Goal: Information Seeking & Learning: Check status

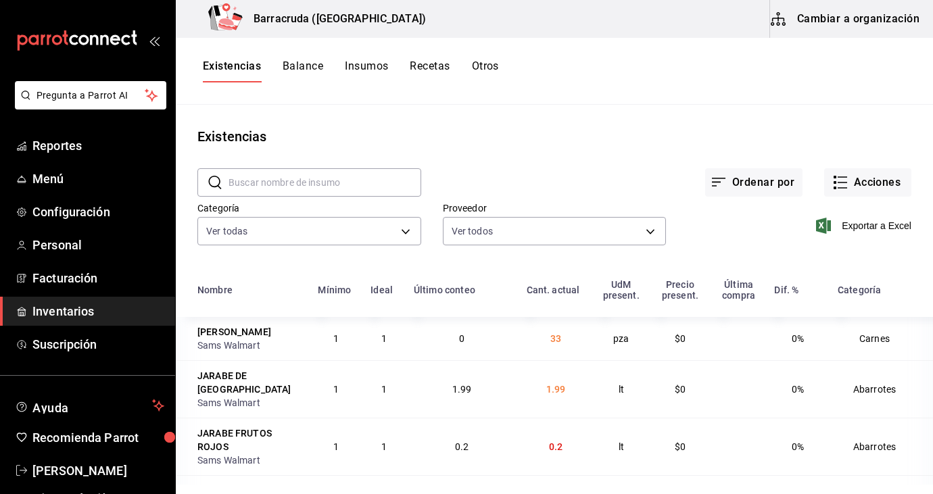
scroll to position [722, 0]
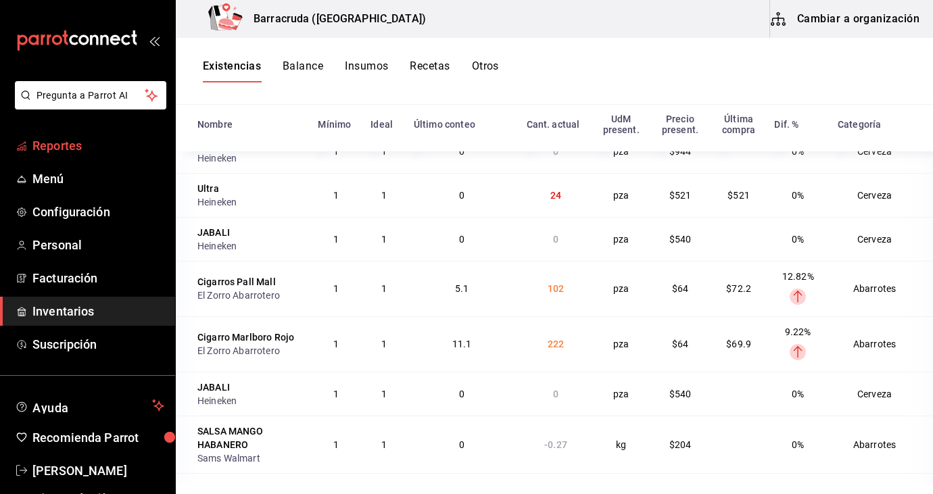
click at [72, 143] on span "Reportes" at bounding box center [98, 145] width 132 height 18
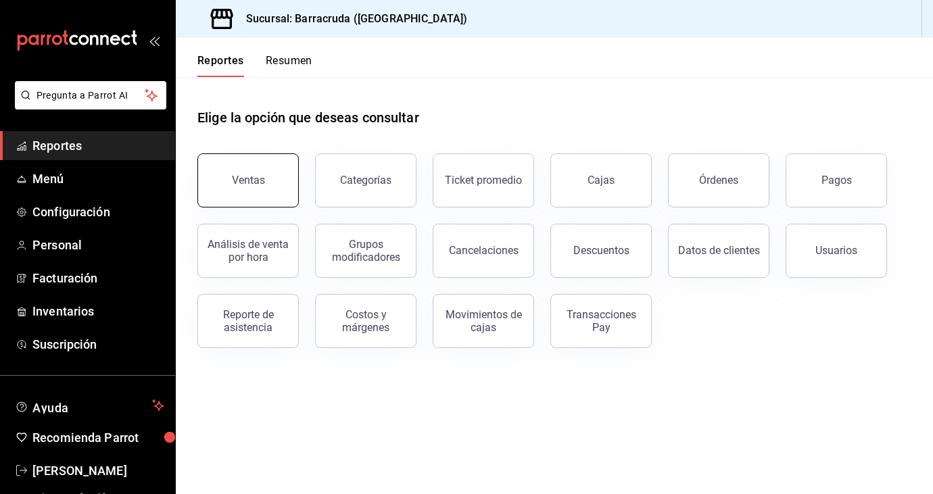
click at [245, 178] on div "Ventas" at bounding box center [248, 180] width 33 height 13
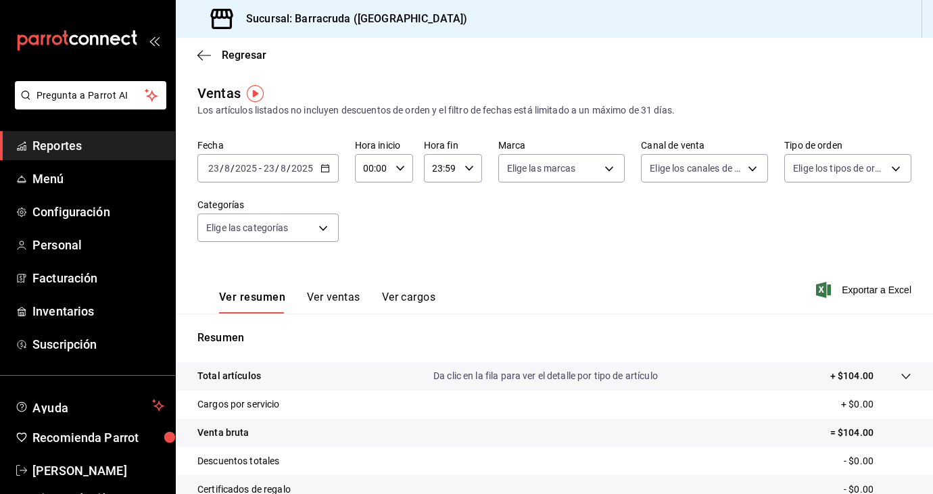
click at [325, 169] on icon "button" at bounding box center [324, 168] width 9 height 9
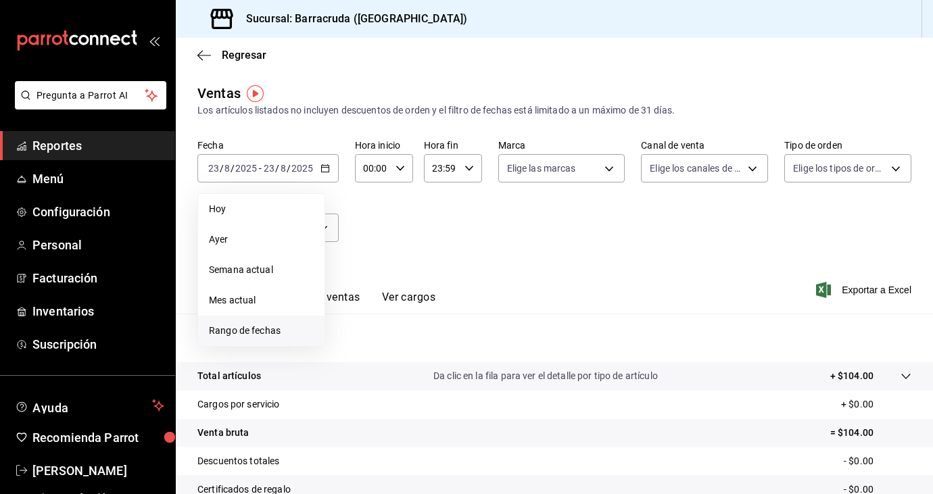
click at [241, 336] on span "Rango de fechas" at bounding box center [261, 331] width 105 height 14
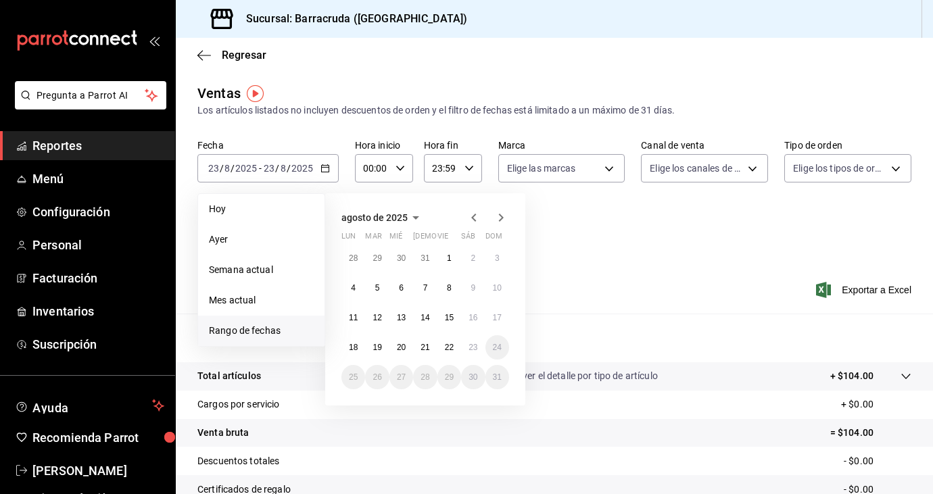
click at [474, 217] on icon "button" at bounding box center [474, 217] width 16 height 16
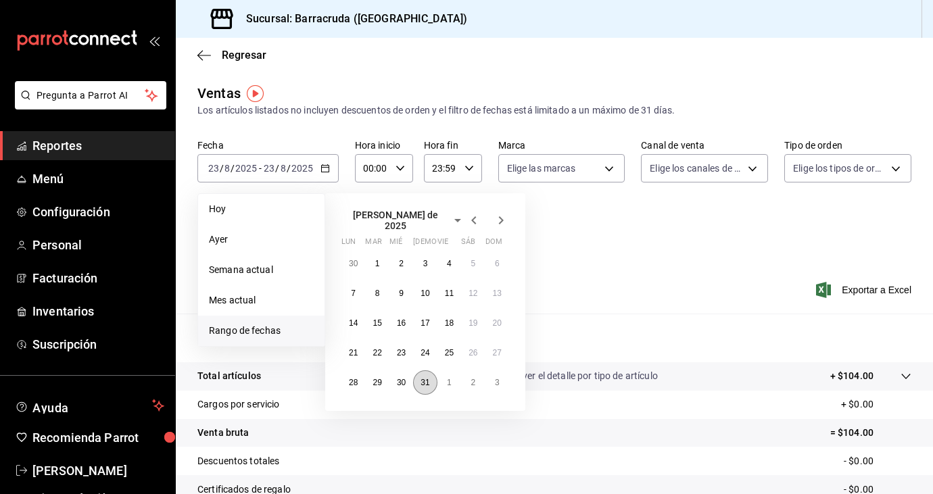
click at [422, 378] on abbr "31" at bounding box center [424, 382] width 9 height 9
click at [499, 222] on icon "button" at bounding box center [501, 220] width 16 height 16
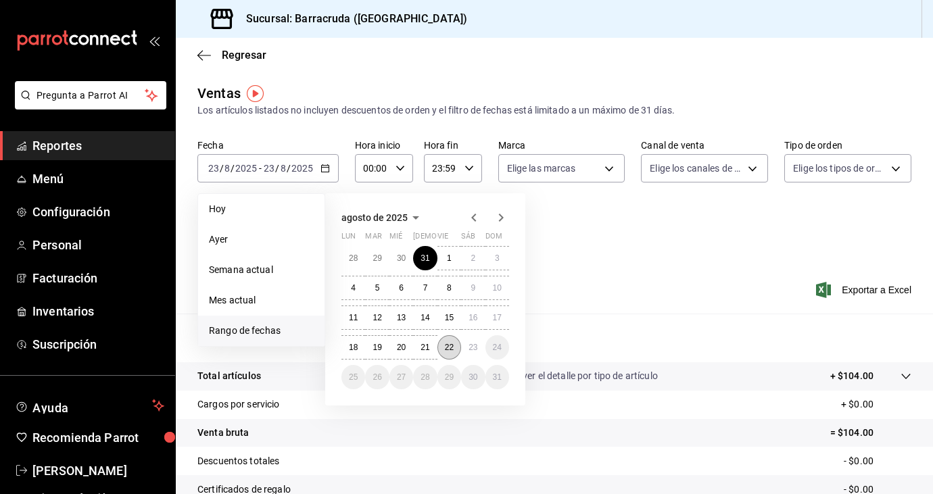
click at [448, 345] on abbr "22" at bounding box center [449, 347] width 9 height 9
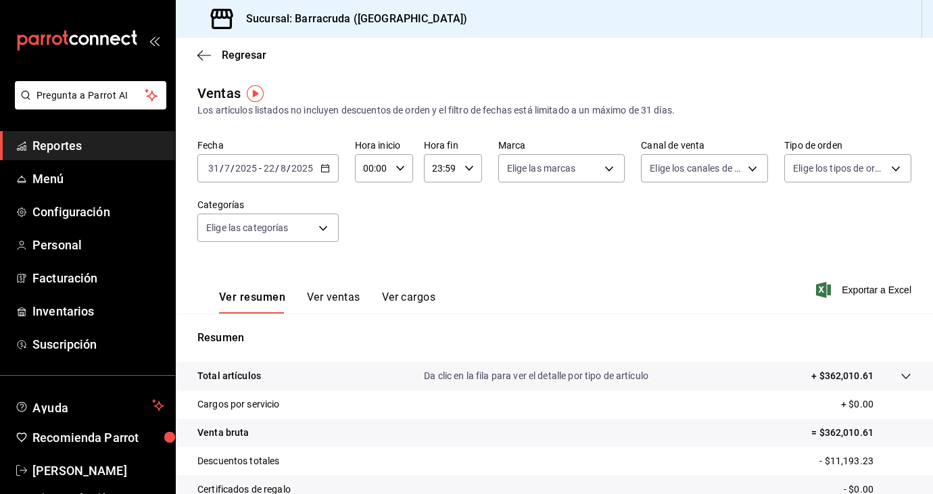
click at [331, 170] on div "[DATE] [DATE] - [DATE] [DATE]" at bounding box center [267, 168] width 141 height 28
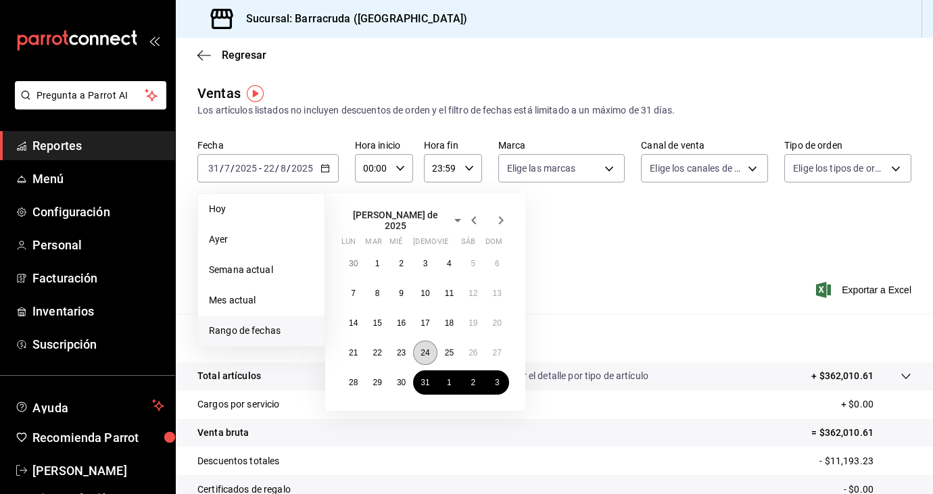
click at [423, 348] on abbr "24" at bounding box center [424, 352] width 9 height 9
click at [502, 216] on icon "button" at bounding box center [501, 220] width 16 height 16
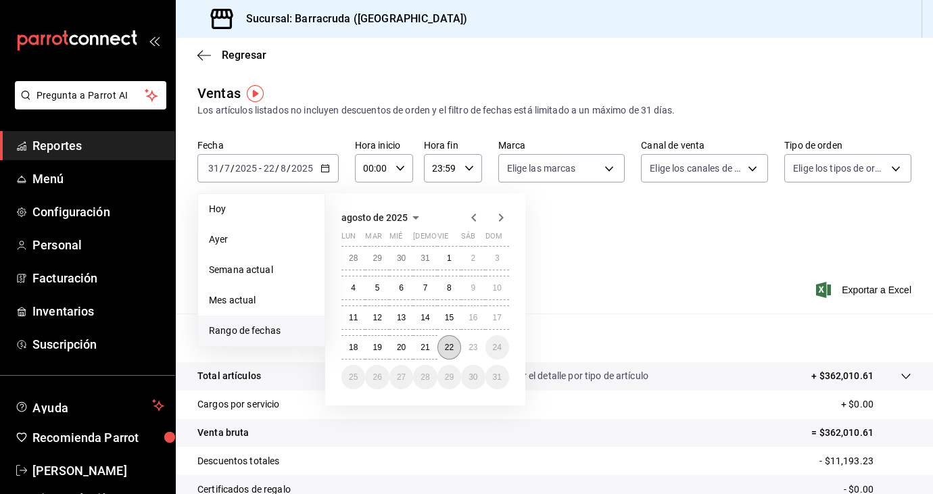
click at [451, 348] on abbr "22" at bounding box center [449, 347] width 9 height 9
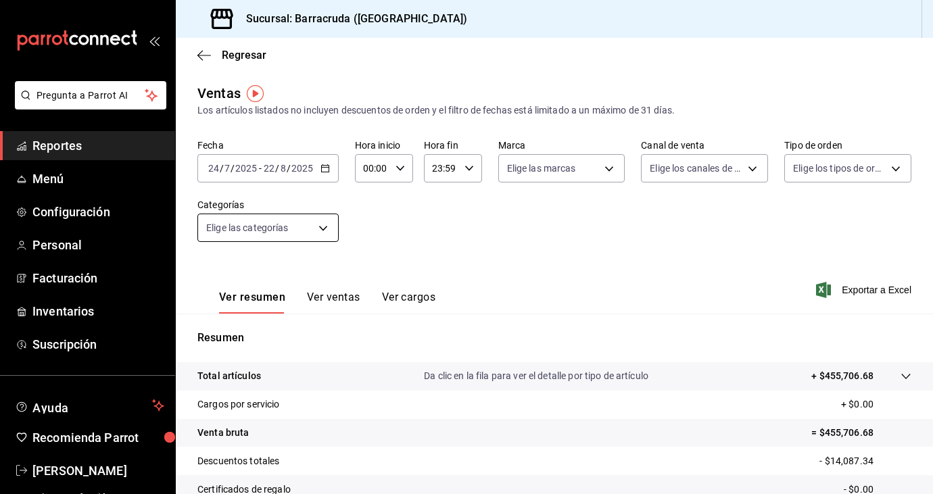
click at [323, 228] on body "Pregunta a Parrot AI Reportes Menú Configuración Personal Facturación Inventari…" at bounding box center [466, 247] width 933 height 494
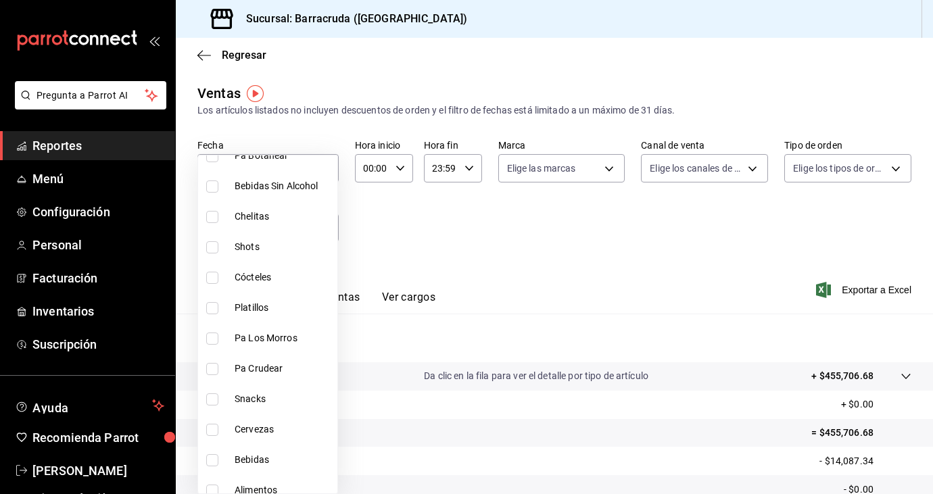
scroll to position [257, 0]
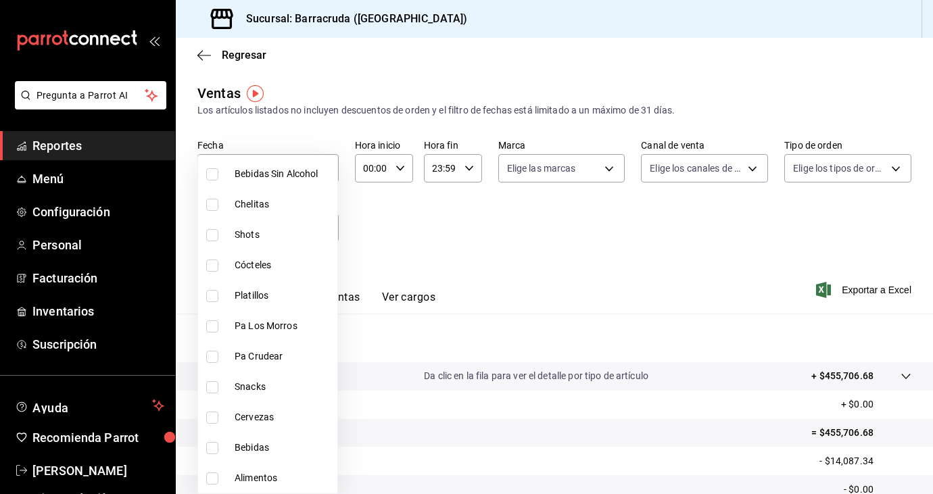
click at [211, 472] on input "checkbox" at bounding box center [212, 478] width 12 height 12
checkbox input "true"
type input "9530b1c7-b7a7-4f06-b298-a79c54d2dc29"
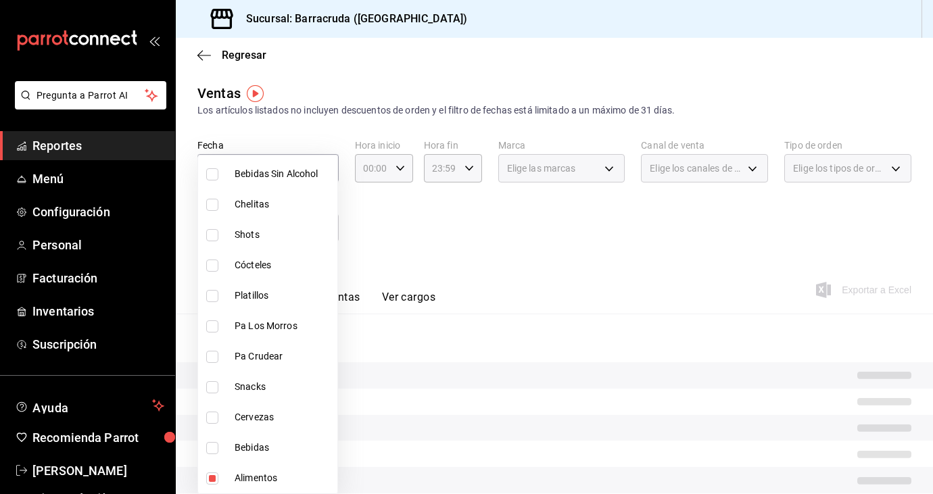
click at [393, 272] on div at bounding box center [466, 247] width 933 height 494
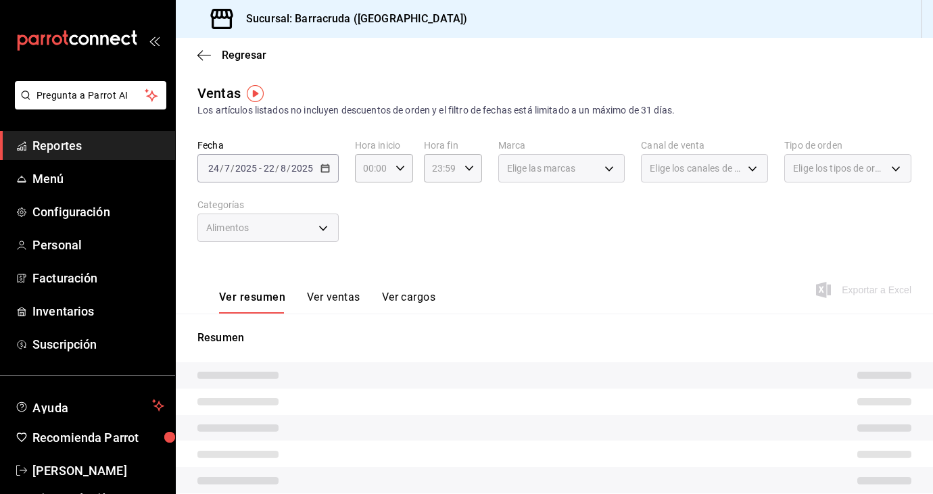
click at [323, 300] on button "Ver ventas" at bounding box center [333, 302] width 53 height 23
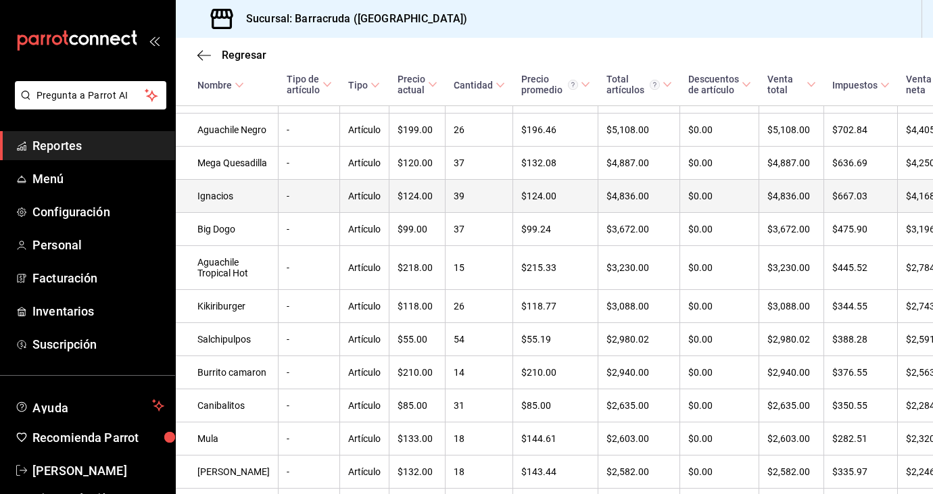
scroll to position [578, 0]
